Goal: Information Seeking & Learning: Understand process/instructions

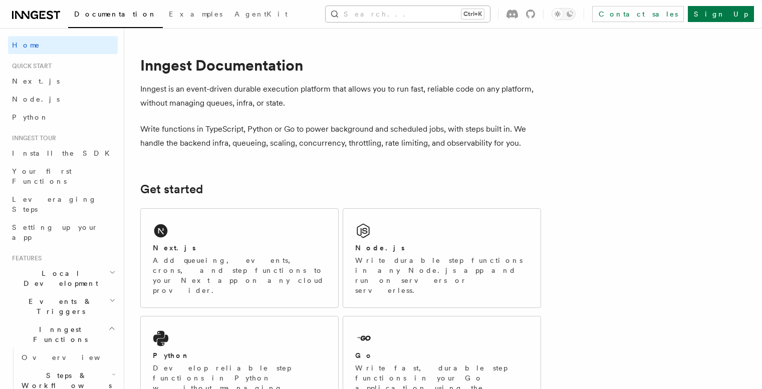
click at [436, 17] on button "Search... Ctrl+K" at bounding box center [407, 14] width 164 height 16
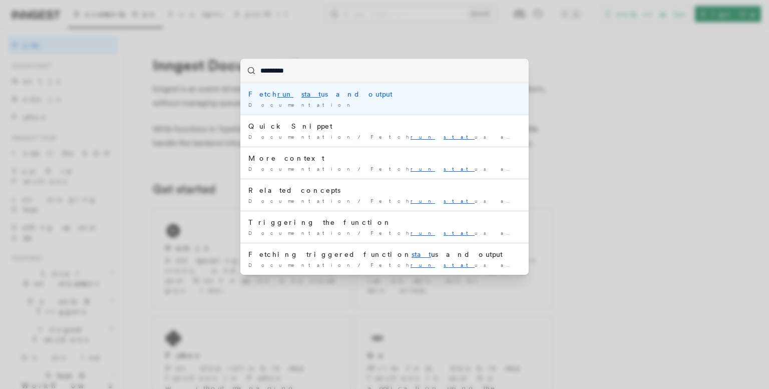
type input "**********"
click at [303, 96] on div "Fetch run status and output" at bounding box center [384, 94] width 272 height 10
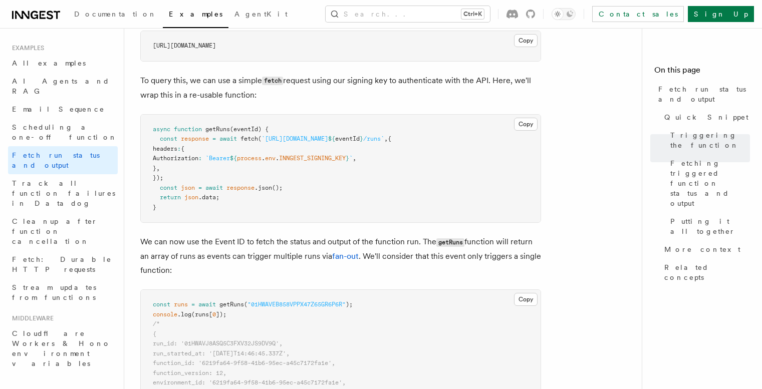
scroll to position [644, 0]
click at [436, 38] on button "Copy Copied" at bounding box center [526, 39] width 24 height 13
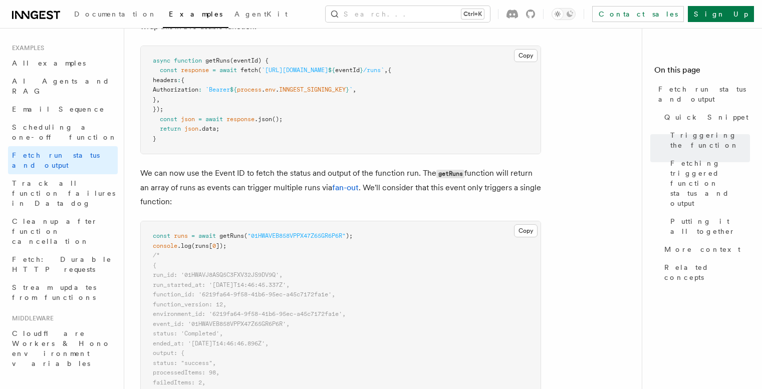
scroll to position [713, 0]
click at [436, 216] on span "Putting it all together" at bounding box center [710, 226] width 80 height 20
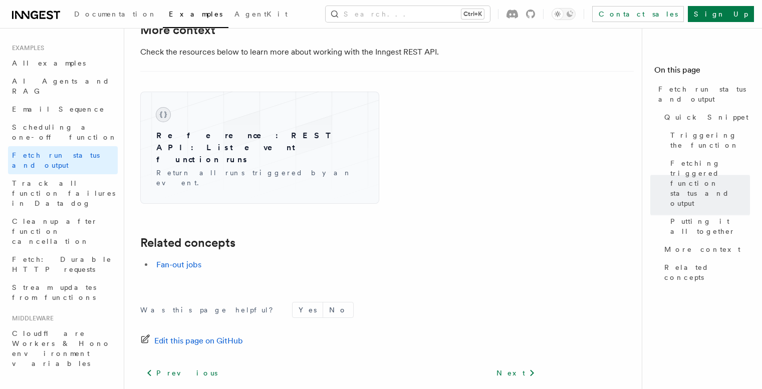
scroll to position [1628, 0]
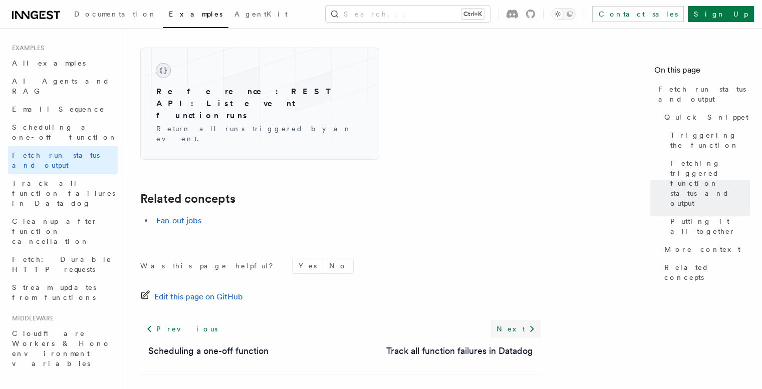
click at [436, 320] on link "Next" at bounding box center [515, 329] width 51 height 18
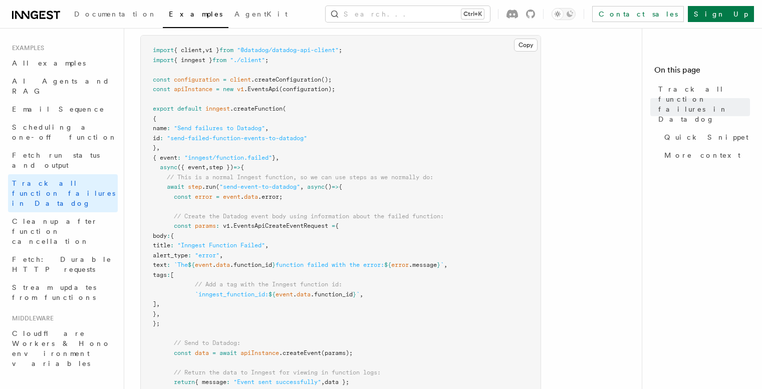
scroll to position [246, 0]
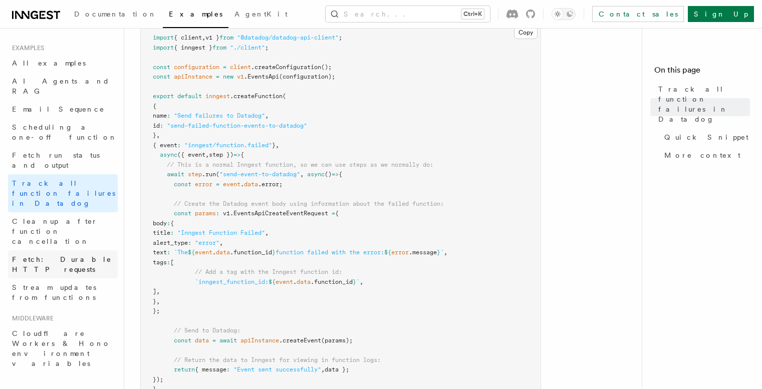
click at [96, 250] on link "Fetch: Durable HTTP requests" at bounding box center [63, 264] width 110 height 28
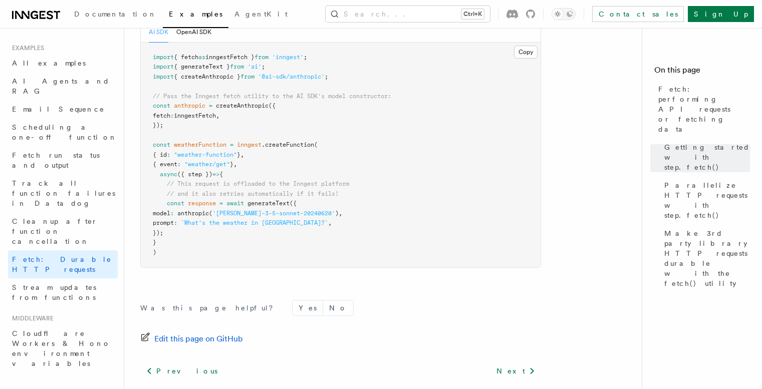
scroll to position [1067, 0]
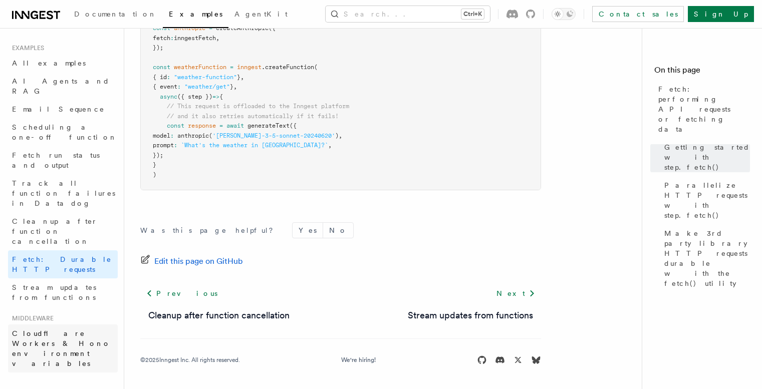
click at [76, 329] on span "Cloudflare Workers & Hono environment variables" at bounding box center [61, 348] width 99 height 38
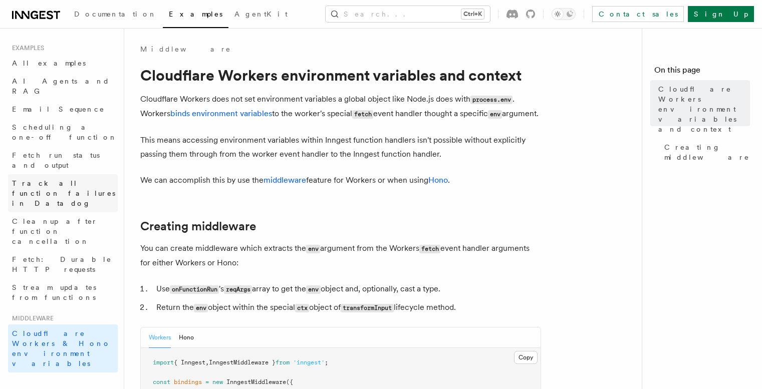
click at [73, 179] on span "Track all function failures in Datadog" at bounding box center [63, 193] width 103 height 28
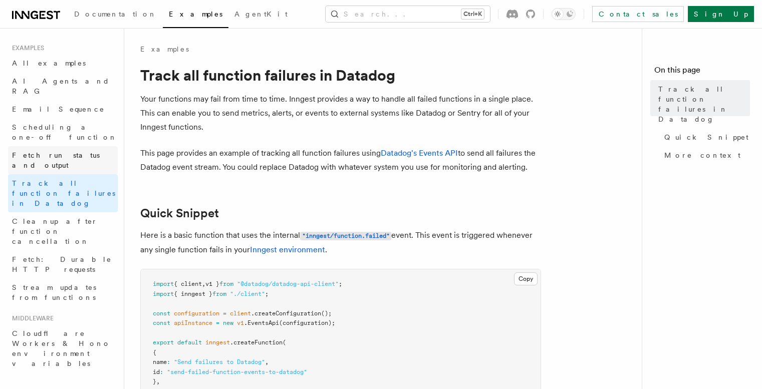
click at [81, 151] on span "Fetch run status and output" at bounding box center [56, 160] width 88 height 18
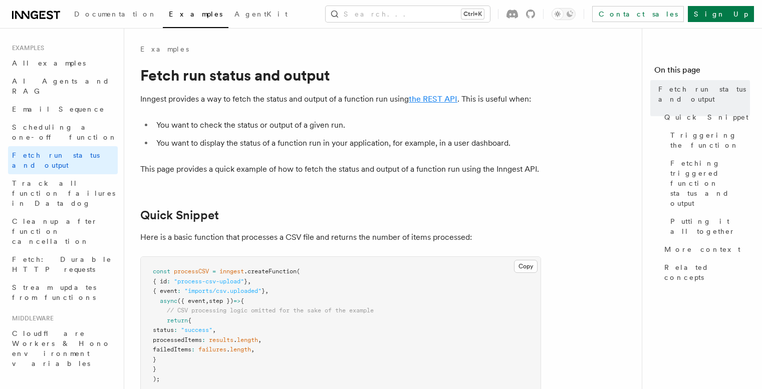
click at [438, 97] on link "the REST API" at bounding box center [433, 99] width 49 height 10
click at [481, 125] on li "You want to check the status or output of a given run." at bounding box center [347, 125] width 388 height 14
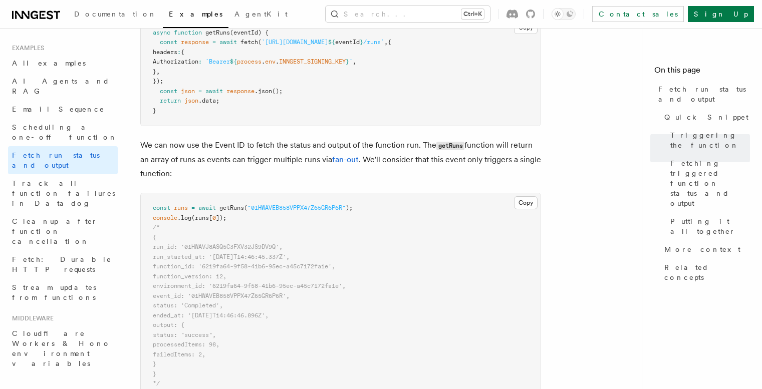
scroll to position [773, 0]
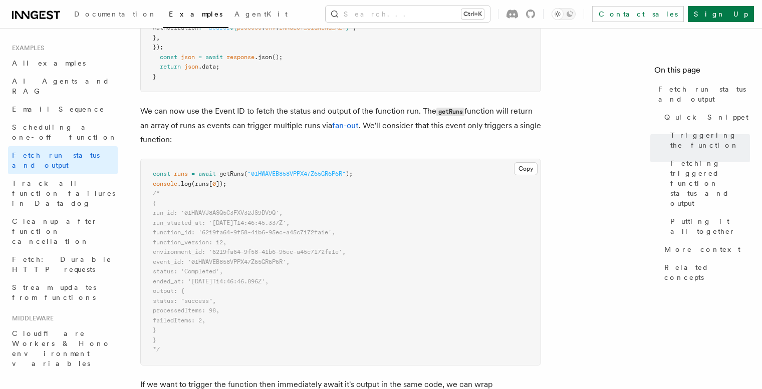
click at [550, 196] on article "Examples Fetch run status and output Inngest provides a way to fetch the status…" at bounding box center [386, 275] width 493 height 2008
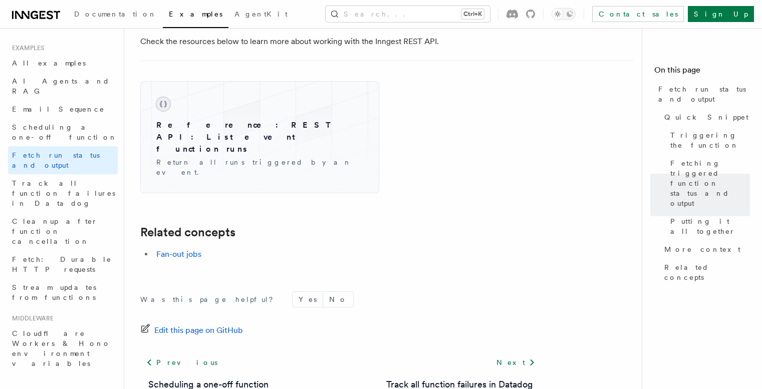
scroll to position [1631, 0]
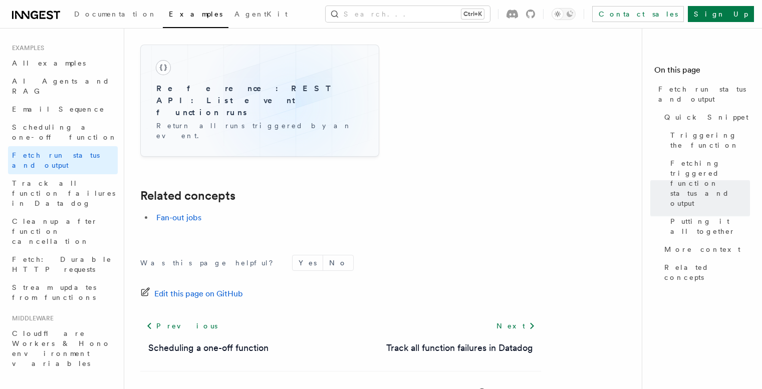
click at [289, 121] on p "Return all runs triggered by an event." at bounding box center [259, 131] width 207 height 20
